Goal: Information Seeking & Learning: Learn about a topic

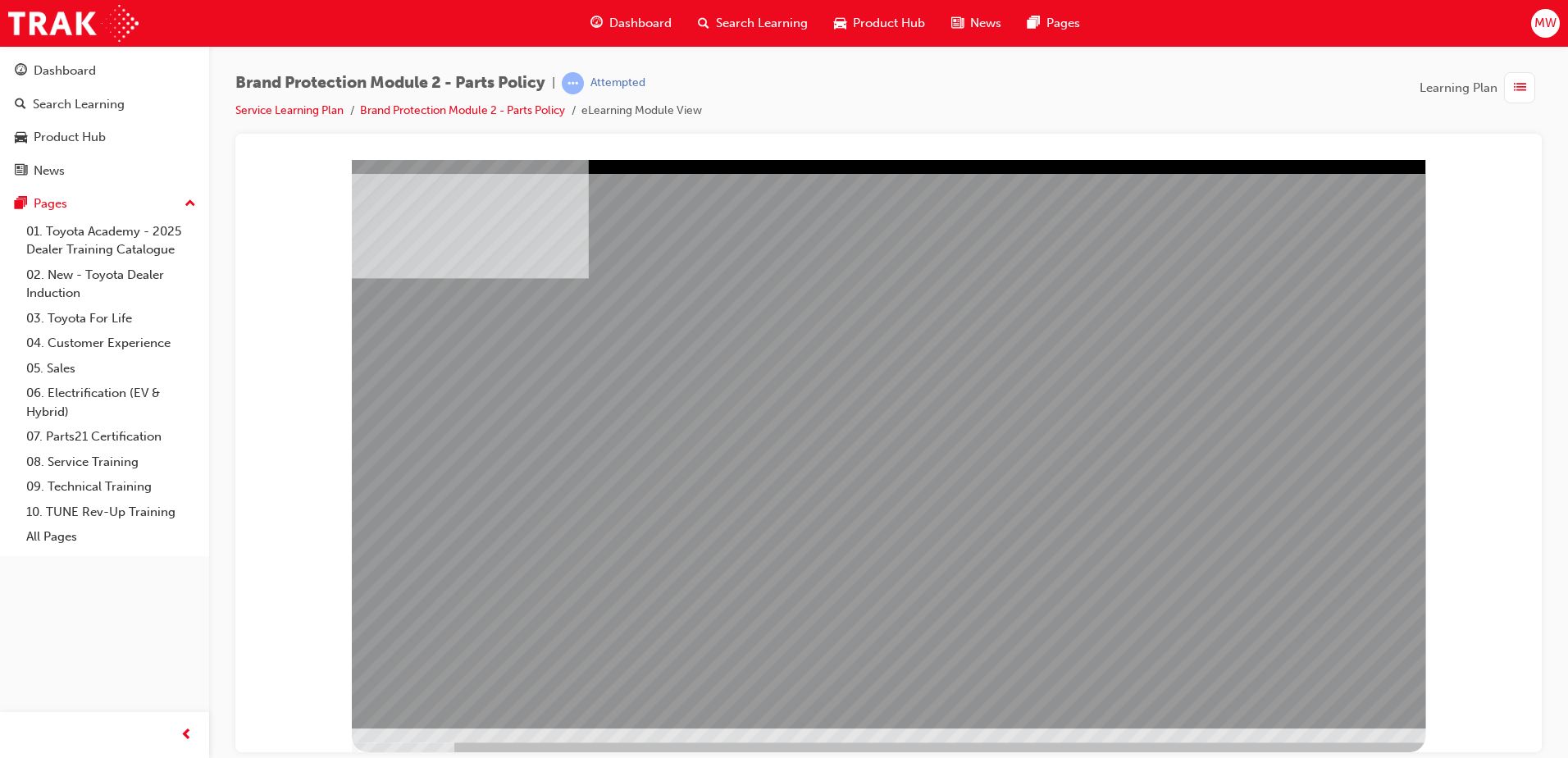
drag, startPoint x: 1061, startPoint y: 510, endPoint x: 1159, endPoint y: 529, distance: 99.8
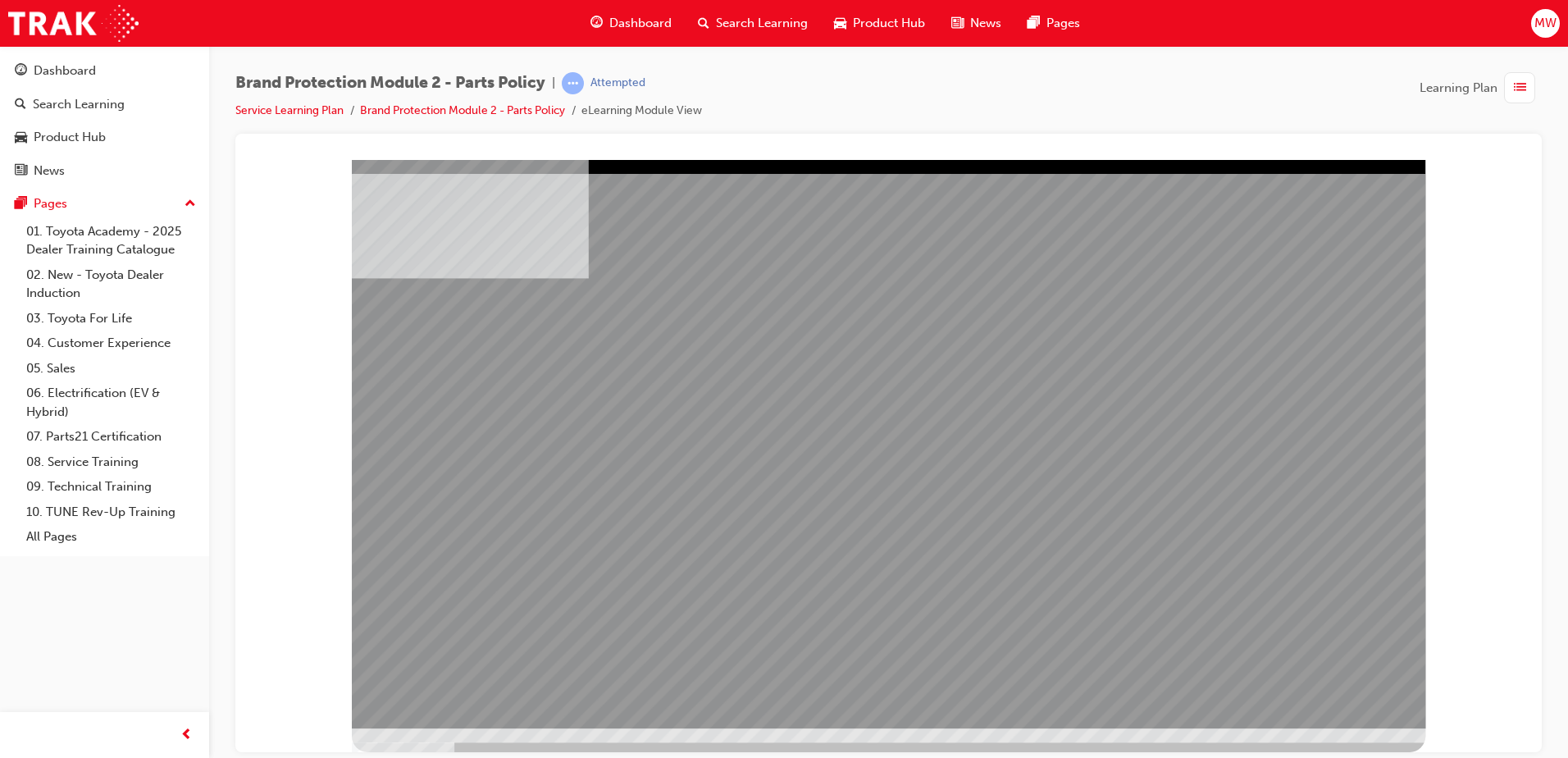
click at [1324, 211] on td "Loading..." at bounding box center [888, 189] width 1264 height 44
